Goal: Transaction & Acquisition: Subscribe to service/newsletter

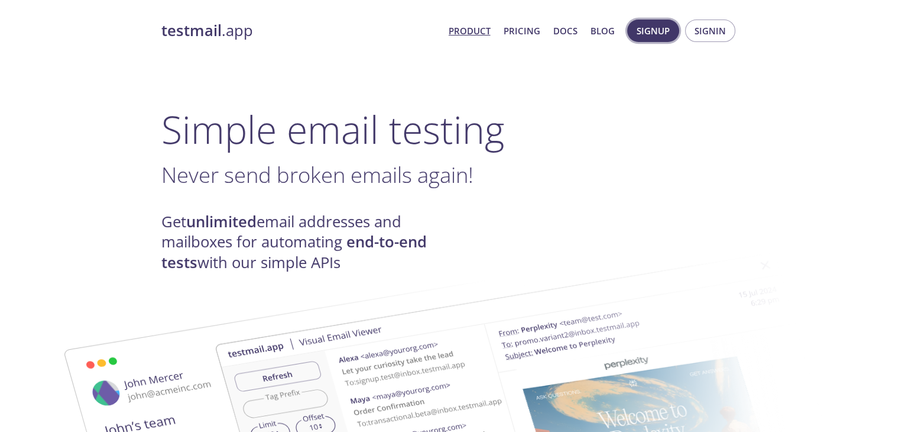
click at [655, 31] on span "Signup" at bounding box center [653, 30] width 33 height 15
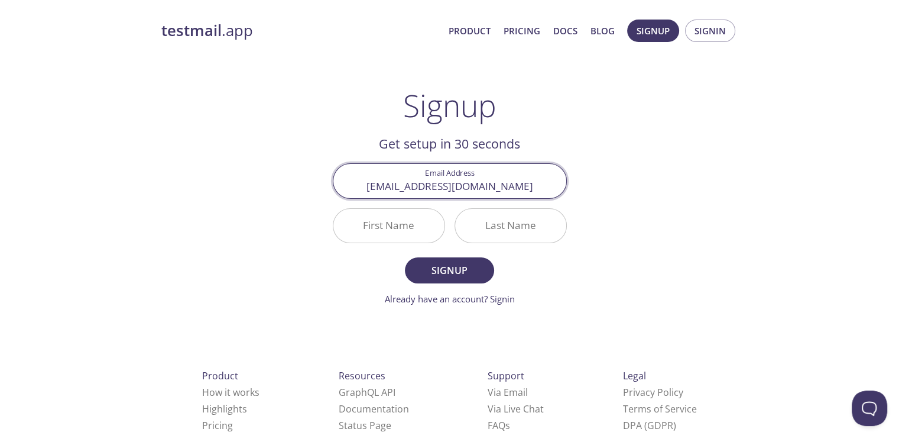
type input "[EMAIL_ADDRESS][DOMAIN_NAME]"
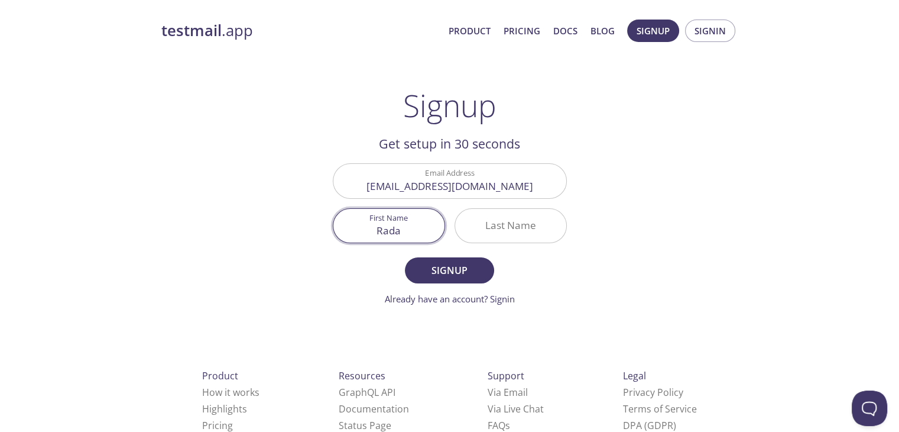
type input "Rada"
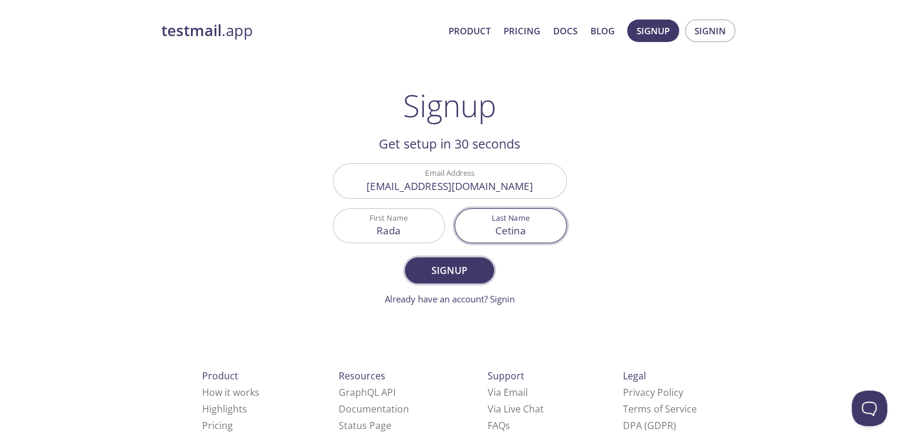
type input "Cetina"
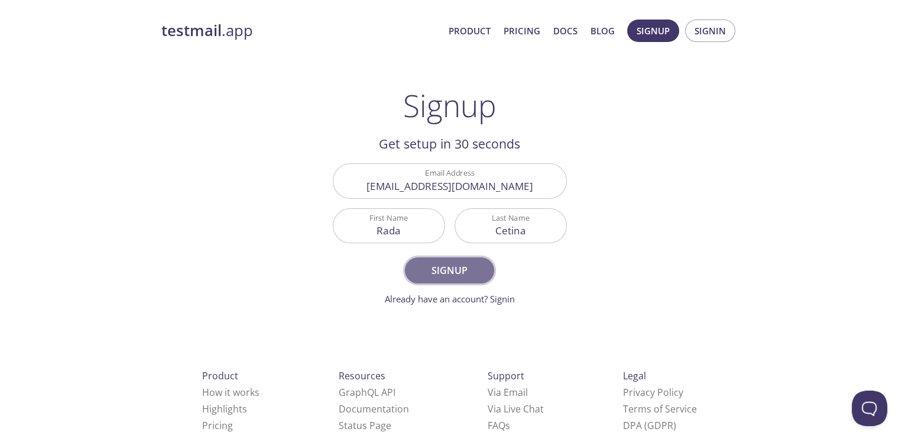
click at [441, 278] on button "Signup" at bounding box center [449, 270] width 89 height 26
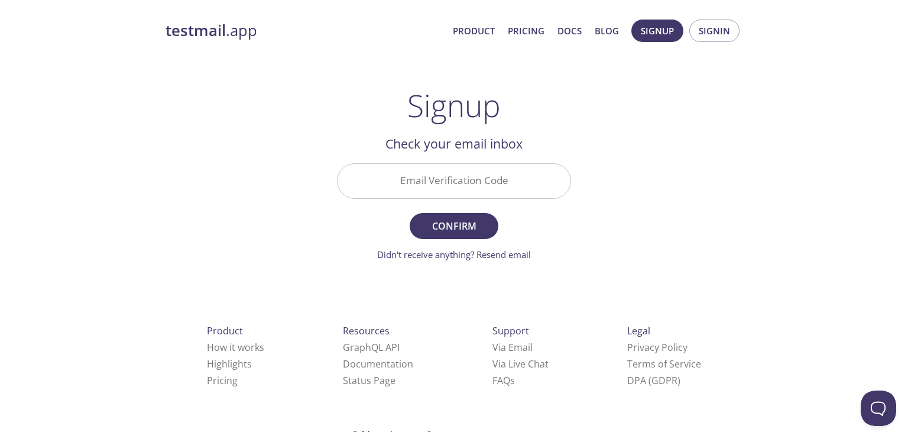
click at [432, 183] on input "Email Verification Code" at bounding box center [454, 181] width 233 height 34
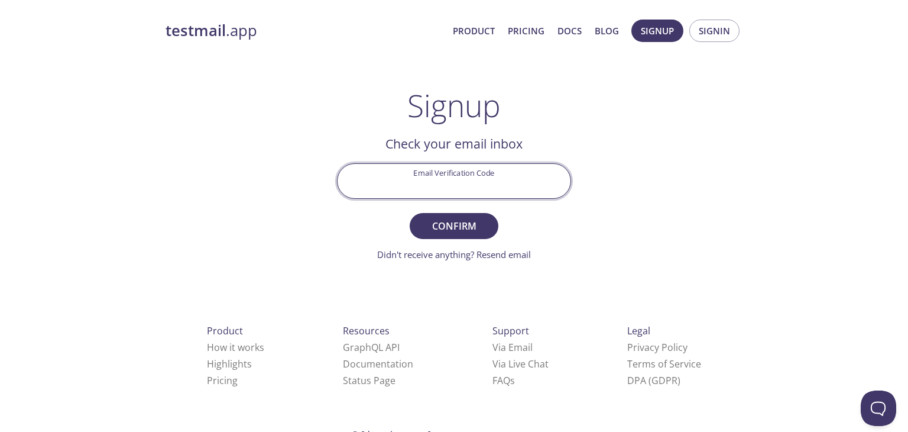
paste input "BFGD4ME"
type input "BFGD4ME"
click at [448, 225] on span "Confirm" at bounding box center [454, 226] width 63 height 17
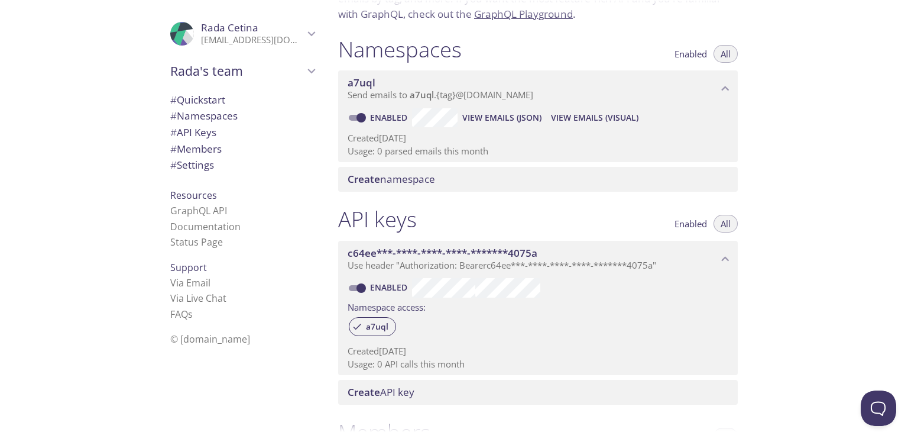
scroll to position [54, 0]
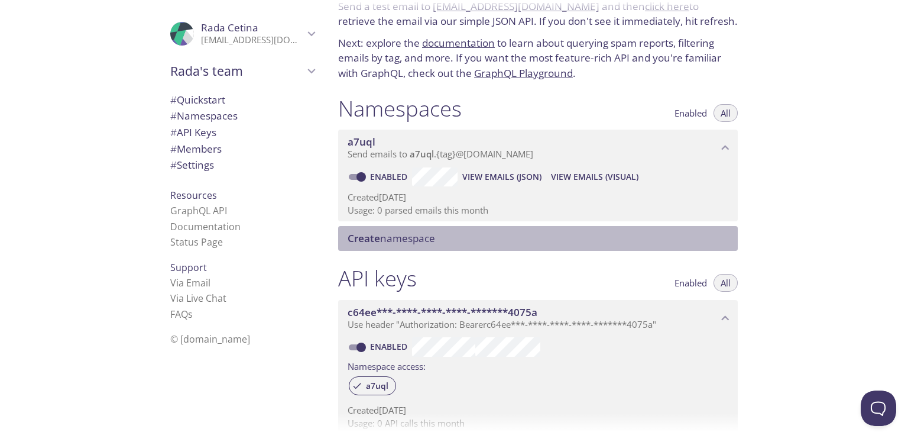
click at [477, 243] on span "Create namespace" at bounding box center [540, 238] width 385 height 13
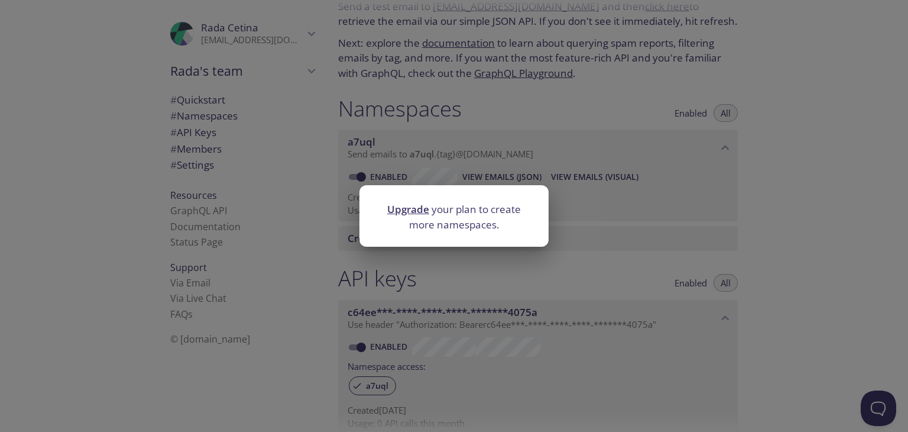
click at [471, 270] on div "Upgrade your plan to create more namespaces." at bounding box center [454, 216] width 908 height 432
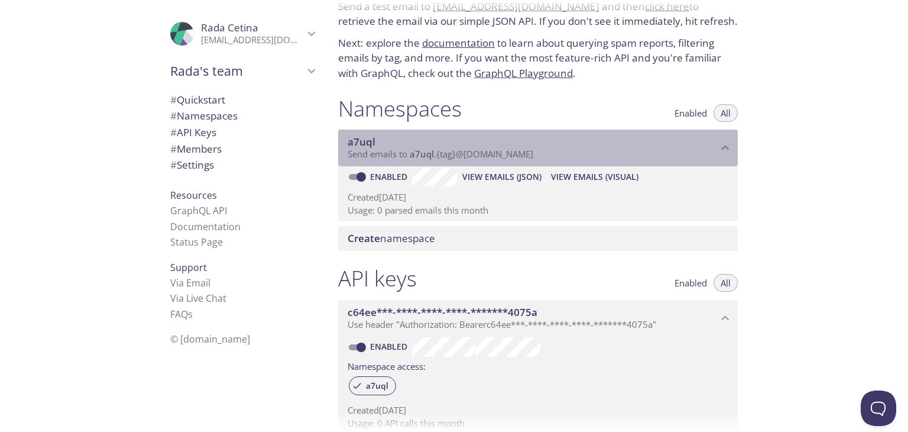
drag, startPoint x: 545, startPoint y: 152, endPoint x: 490, endPoint y: 158, distance: 55.3
click at [490, 158] on p "Send emails to a7uql . {tag} @[DOMAIN_NAME]" at bounding box center [533, 154] width 370 height 12
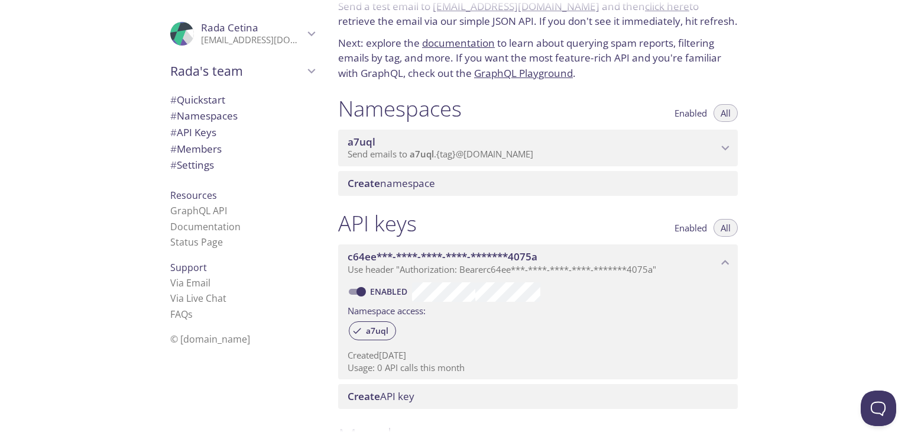
click at [492, 151] on span "Send emails to a7uql . {tag} @[DOMAIN_NAME]" at bounding box center [441, 154] width 186 height 12
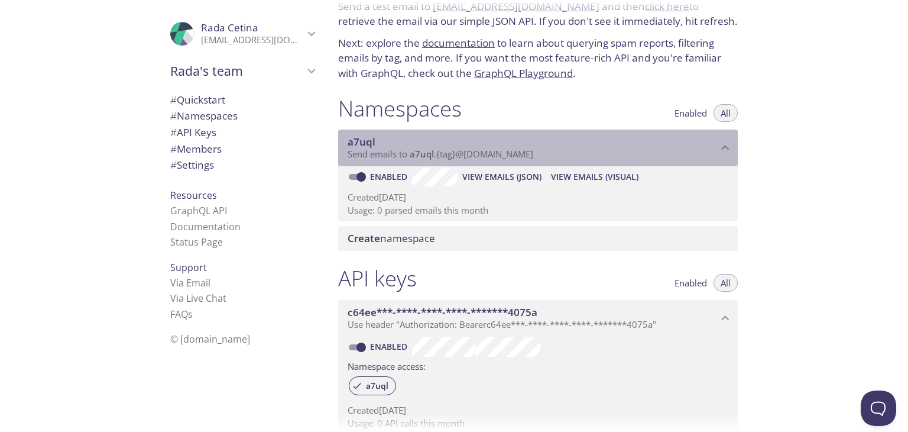
click at [492, 151] on span "Send emails to a7uql . {tag} @[DOMAIN_NAME]" at bounding box center [441, 154] width 186 height 12
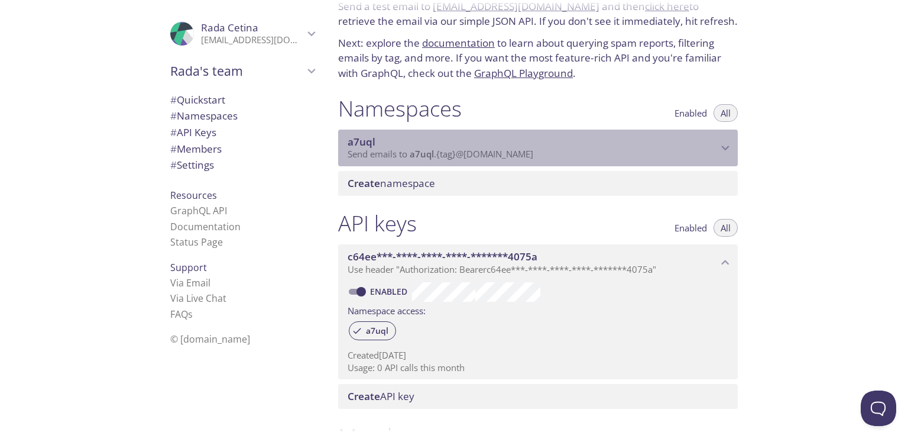
click at [492, 151] on span "Send emails to a7uql . {tag} @[DOMAIN_NAME]" at bounding box center [441, 154] width 186 height 12
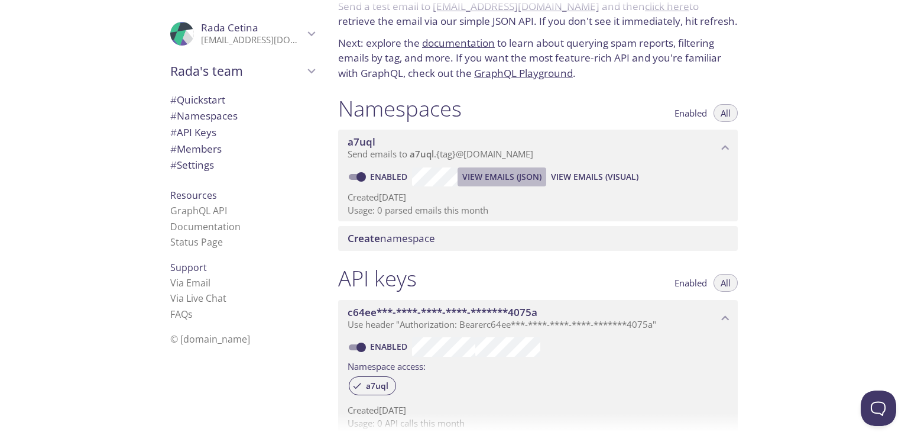
click at [469, 176] on span "View Emails (JSON)" at bounding box center [501, 177] width 79 height 14
click at [584, 177] on span "View Emails (Visual)" at bounding box center [594, 177] width 87 height 14
click at [580, 178] on span "View Emails (Visual)" at bounding box center [594, 177] width 87 height 14
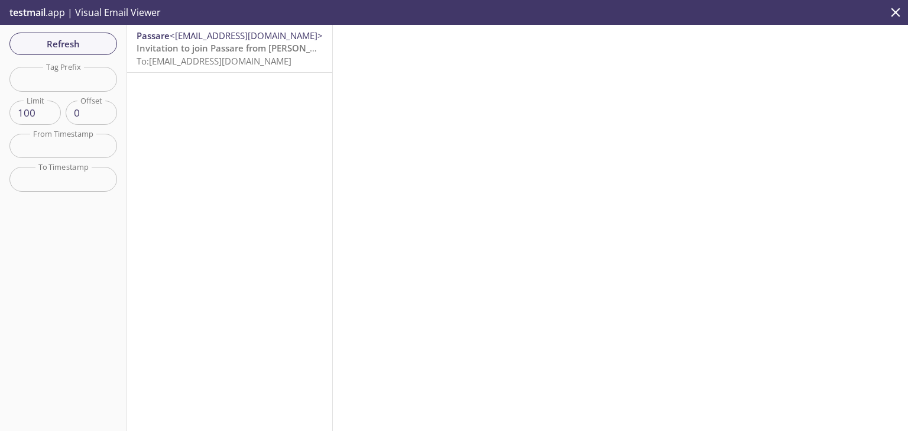
click at [245, 58] on span "To: [EMAIL_ADDRESS][DOMAIN_NAME]" at bounding box center [214, 61] width 155 height 12
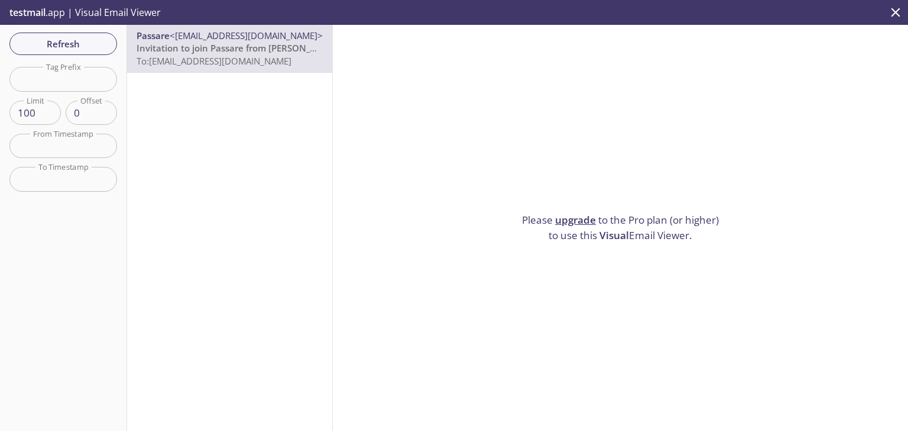
click at [238, 71] on div "Passare <[EMAIL_ADDRESS][DOMAIN_NAME]> Invitation to join Passare from [PERSON_…" at bounding box center [229, 48] width 205 height 47
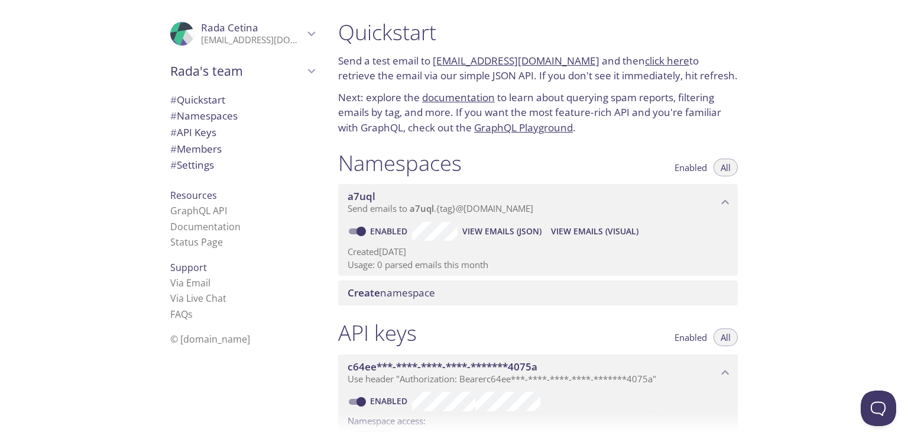
click at [646, 55] on link "click here" at bounding box center [667, 61] width 44 height 14
drag, startPoint x: 578, startPoint y: 60, endPoint x: 435, endPoint y: 61, distance: 143.1
click at [435, 61] on p "Send a test email to [EMAIL_ADDRESS][DOMAIN_NAME] and then click here to retrie…" at bounding box center [538, 68] width 400 height 30
copy link "[EMAIL_ADDRESS][DOMAIN_NAME]"
click at [645, 55] on link "click here" at bounding box center [667, 61] width 44 height 14
